Goal: Transaction & Acquisition: Purchase product/service

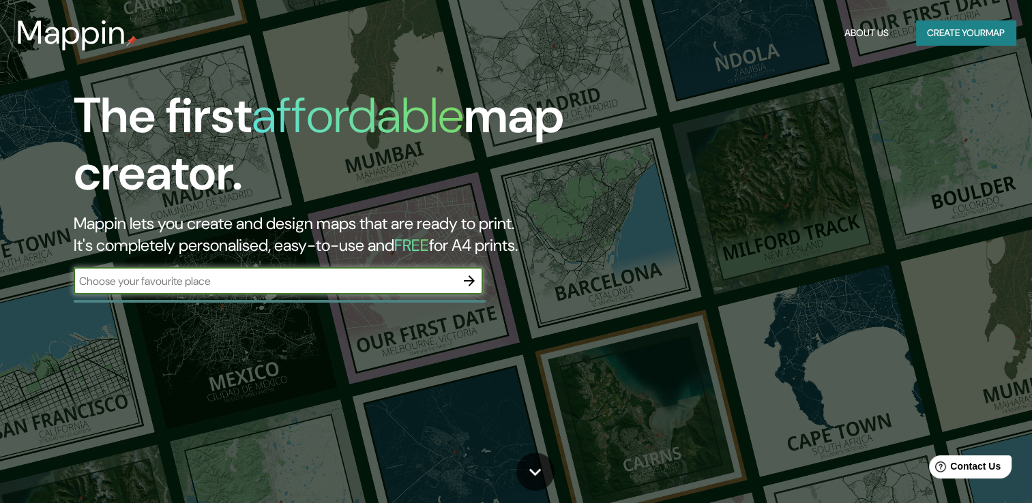
click at [231, 285] on input "text" at bounding box center [265, 282] width 382 height 16
type input "[GEOGRAPHIC_DATA][PERSON_NAME]"
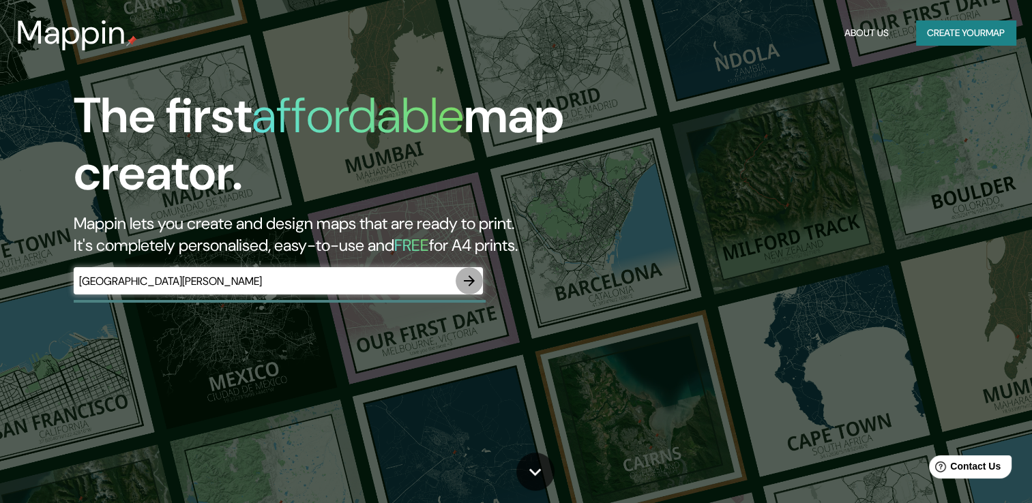
click at [475, 282] on icon "button" at bounding box center [469, 281] width 16 height 16
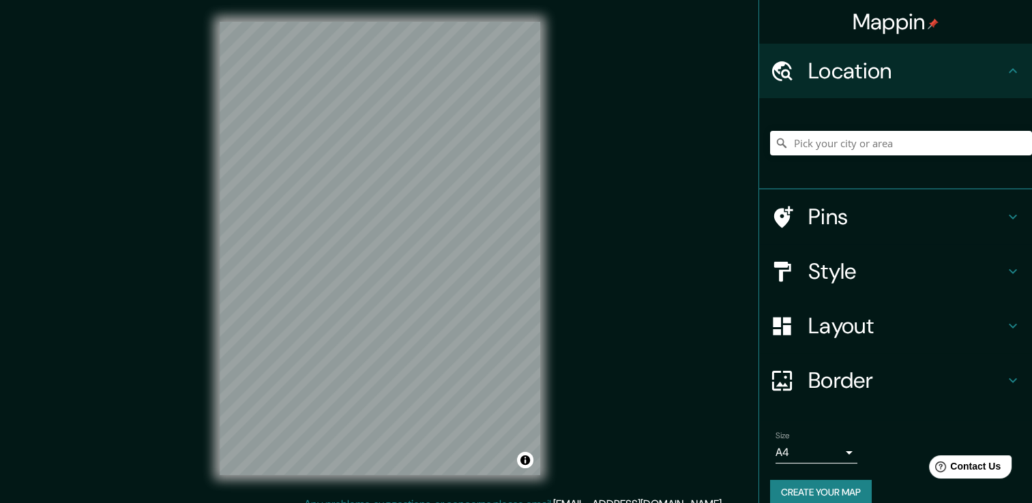
click at [859, 158] on div at bounding box center [901, 143] width 262 height 68
click at [868, 147] on input "Pick your city or area" at bounding box center [901, 143] width 262 height 25
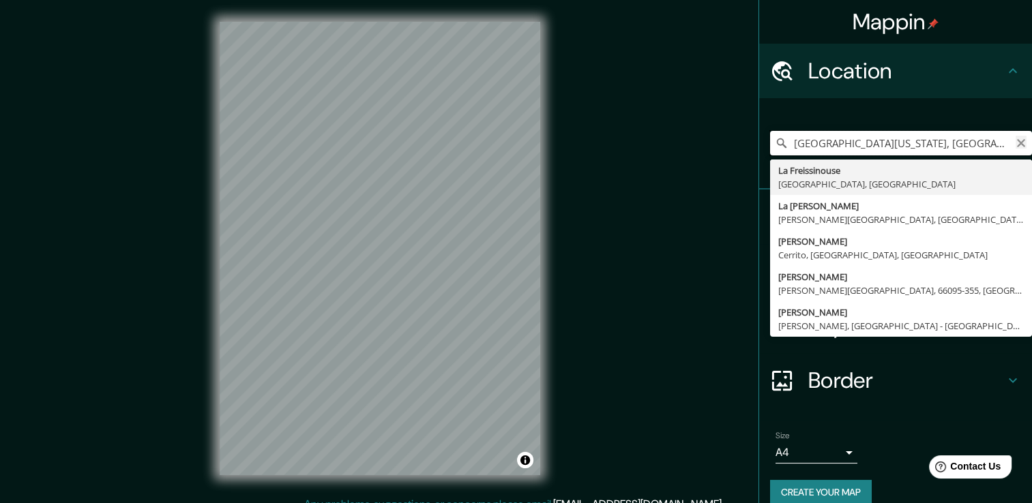
type input "[GEOGRAPHIC_DATA][US_STATE], [GEOGRAPHIC_DATA], [GEOGRAPHIC_DATA]"
click at [1016, 143] on icon "Clear" at bounding box center [1021, 143] width 11 height 11
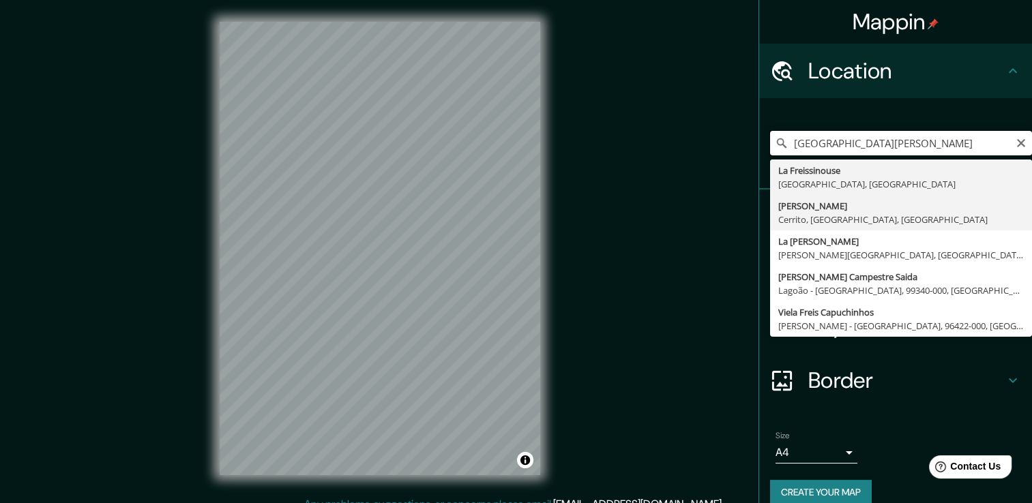
scroll to position [17, 0]
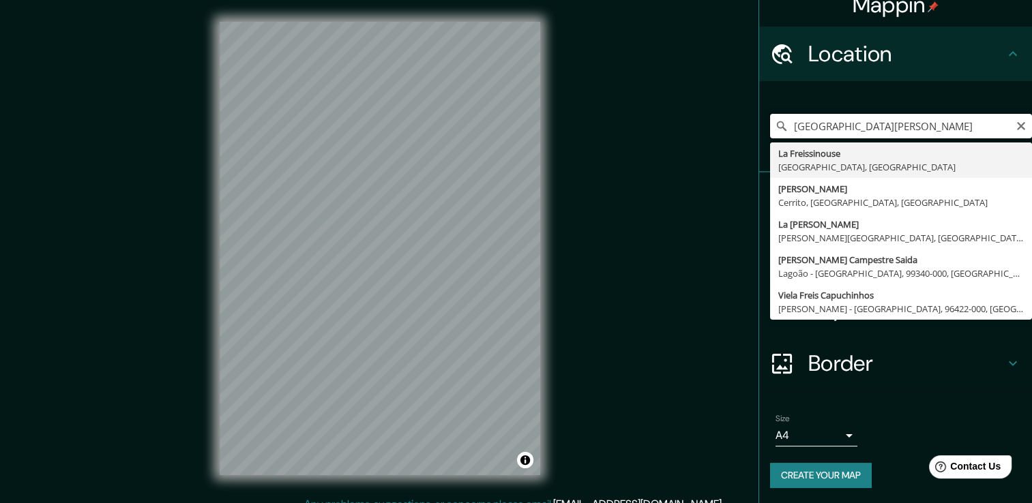
click at [911, 117] on input "[GEOGRAPHIC_DATA][PERSON_NAME]" at bounding box center [901, 126] width 262 height 25
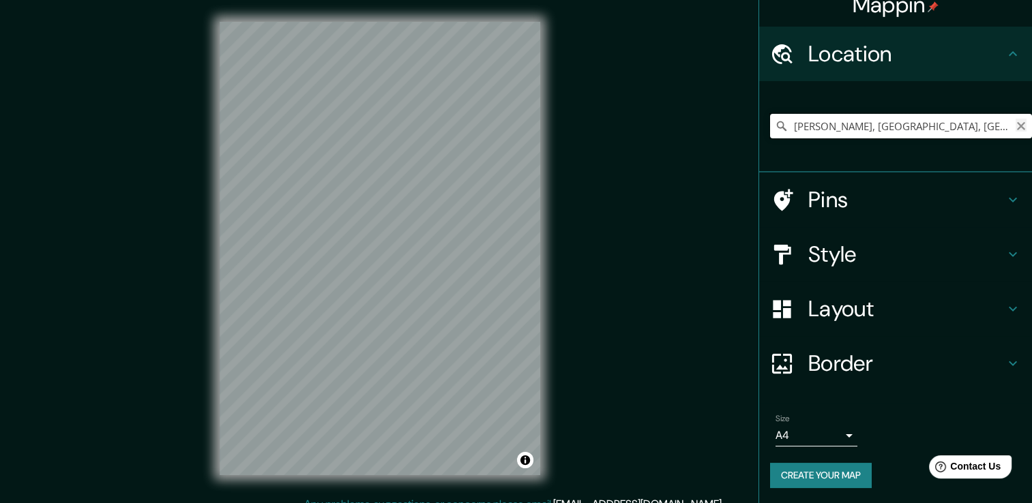
type input "[PERSON_NAME], [GEOGRAPHIC_DATA], [GEOGRAPHIC_DATA]"
click at [1016, 126] on icon "Clear" at bounding box center [1021, 126] width 11 height 11
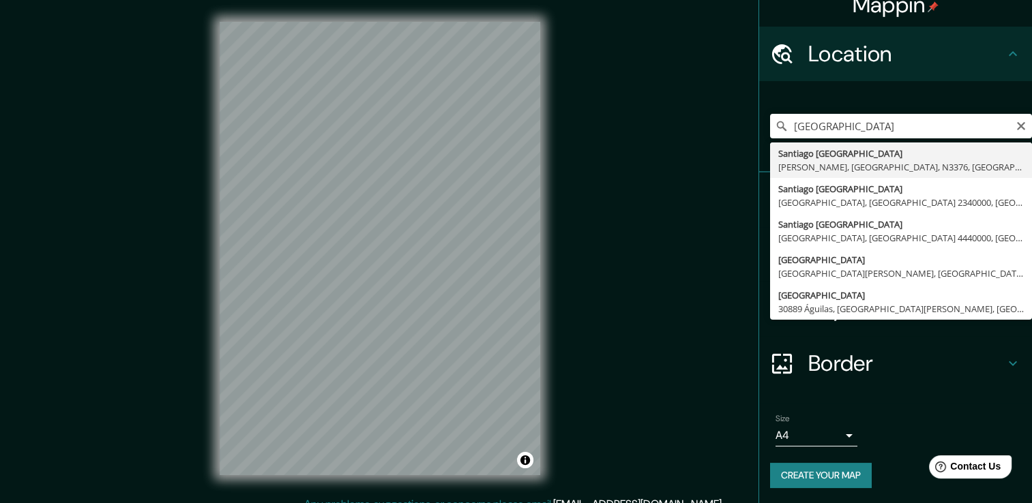
type input "[GEOGRAPHIC_DATA], [PERSON_NAME], [GEOGRAPHIC_DATA], N3376, [GEOGRAPHIC_DATA]"
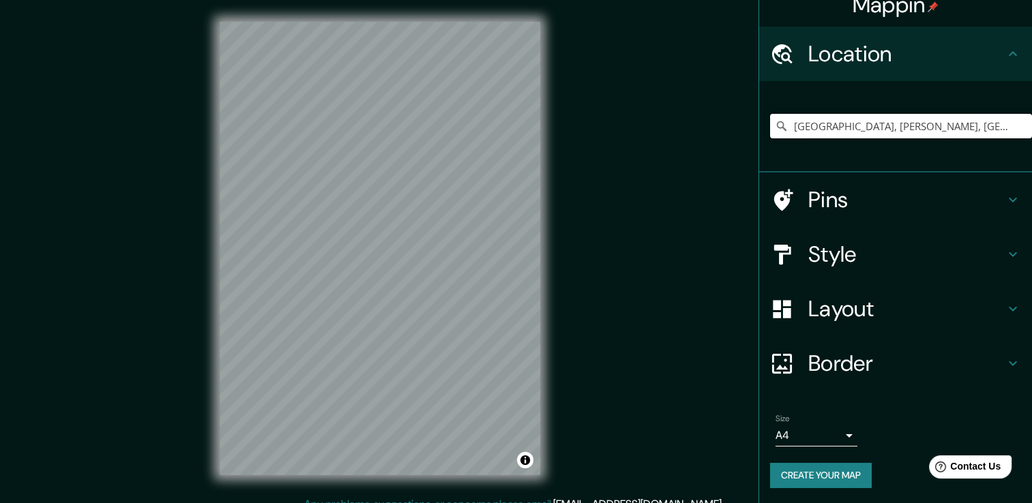
scroll to position [0, 0]
